Goal: Task Accomplishment & Management: Manage account settings

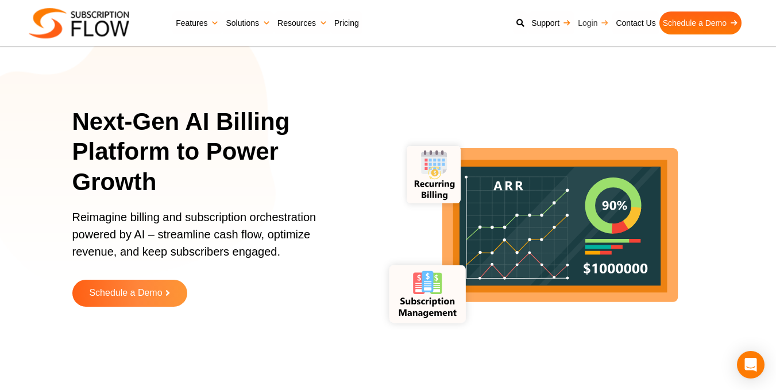
click at [588, 22] on link "Login" at bounding box center [594, 22] width 38 height 23
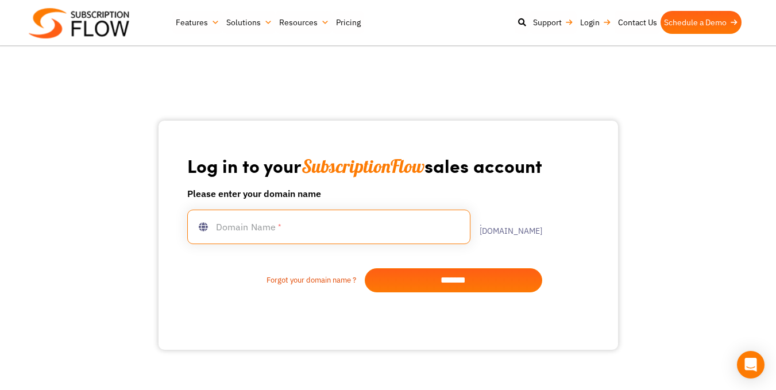
click at [316, 228] on input "text" at bounding box center [328, 227] width 283 height 34
type input "**********"
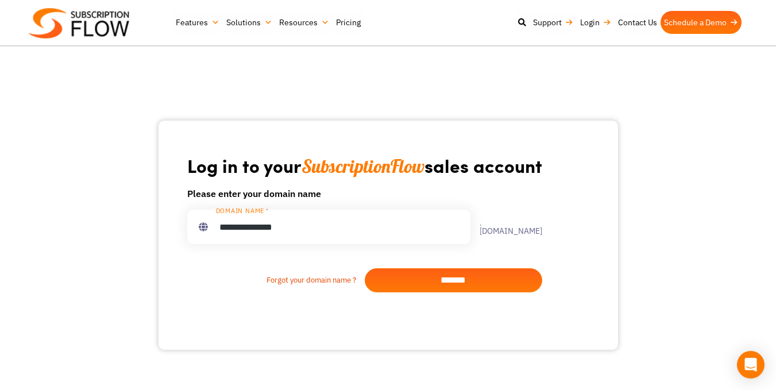
click at [473, 283] on input "*******" at bounding box center [454, 280] width 178 height 24
